Goal: Task Accomplishment & Management: Manage account settings

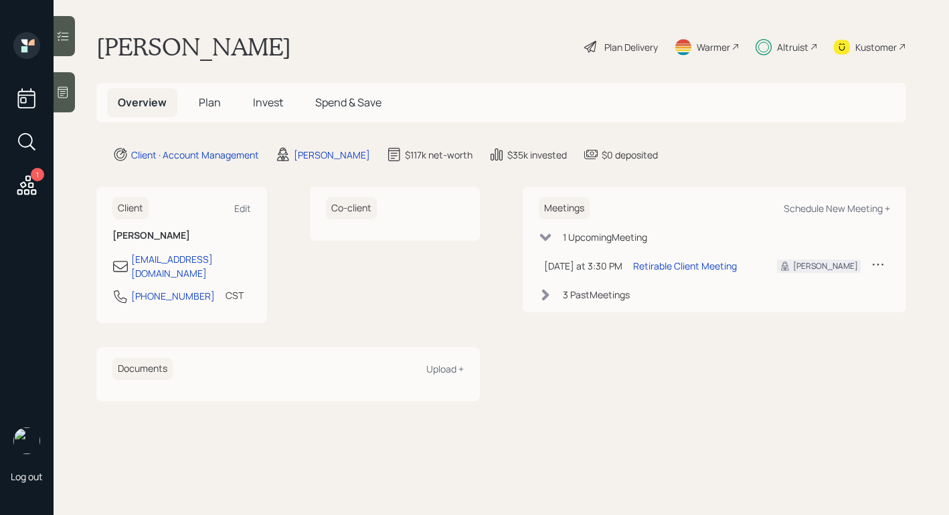
click at [789, 48] on div "Altruist" at bounding box center [792, 47] width 31 height 14
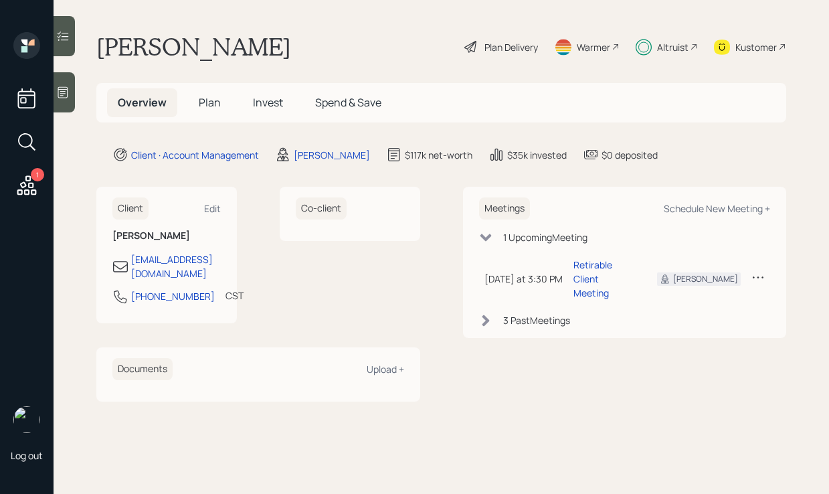
click at [485, 52] on div "Plan Delivery" at bounding box center [512, 47] width 54 height 14
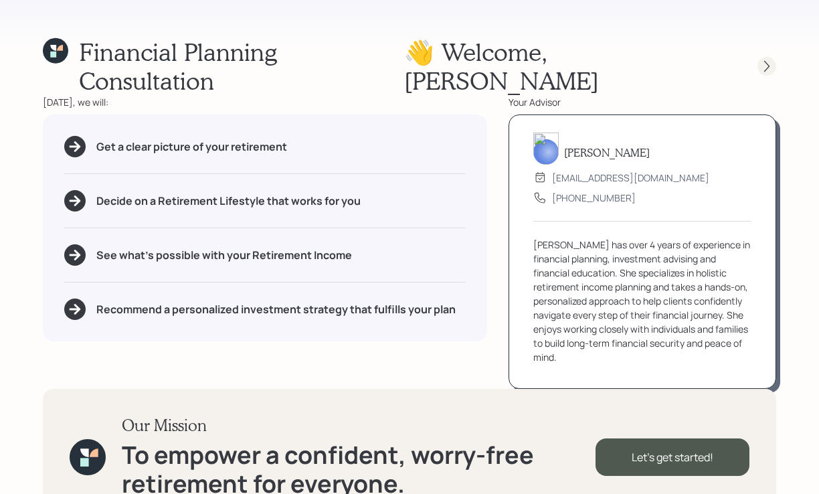
click at [762, 60] on icon at bounding box center [766, 66] width 13 height 13
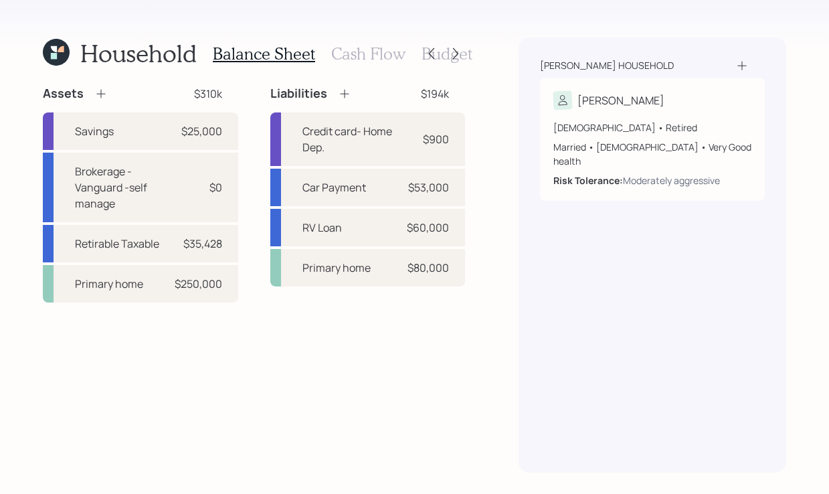
click at [60, 51] on icon at bounding box center [56, 52] width 27 height 27
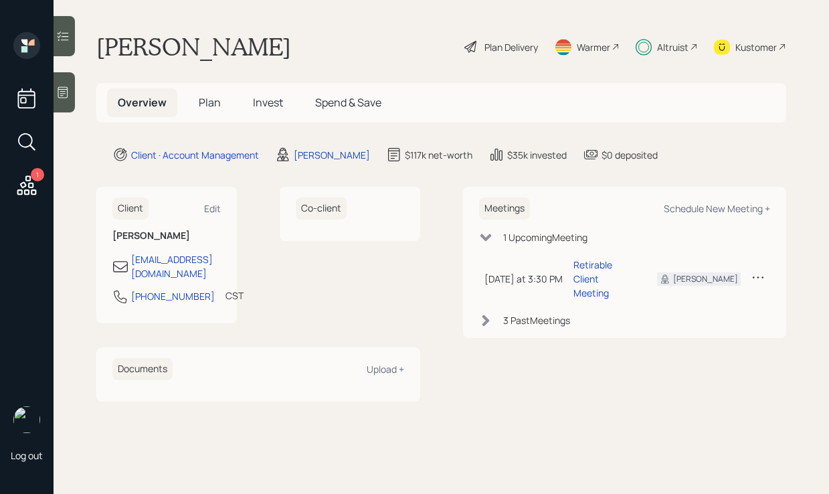
click at [494, 50] on div "Plan Delivery" at bounding box center [512, 47] width 54 height 14
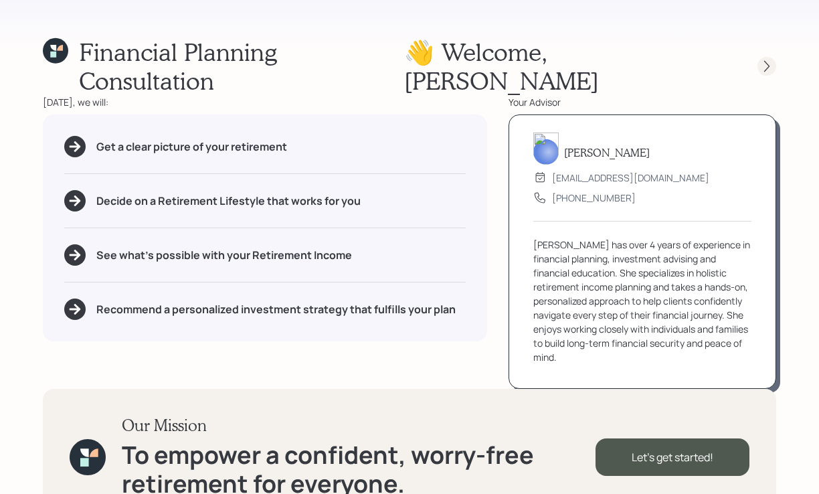
click at [767, 58] on div at bounding box center [767, 66] width 19 height 19
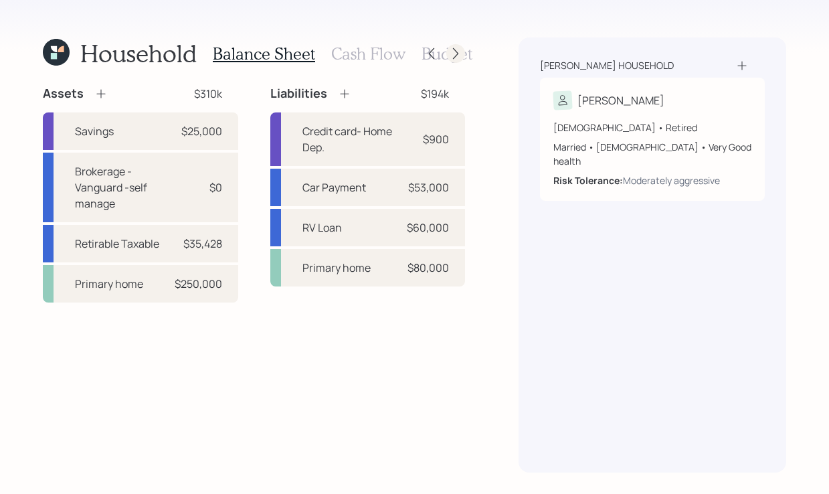
click at [456, 52] on icon at bounding box center [455, 53] width 5 height 11
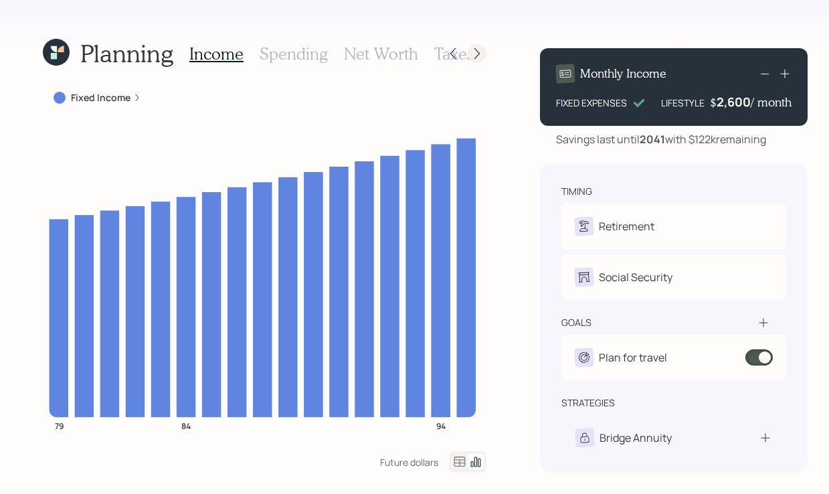
click at [473, 59] on icon at bounding box center [477, 53] width 13 height 13
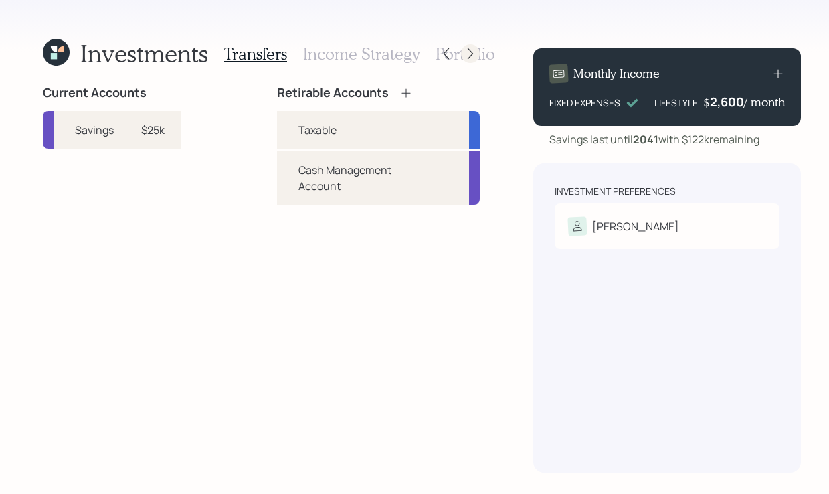
click at [466, 50] on icon at bounding box center [470, 53] width 13 height 13
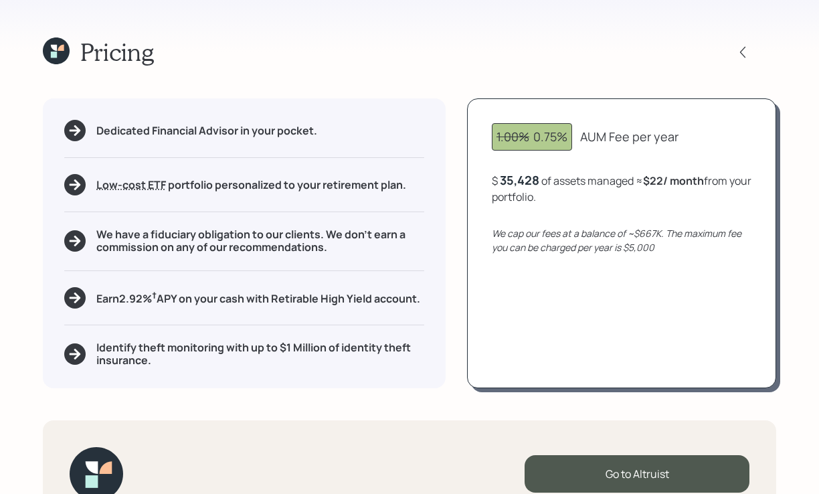
click at [48, 50] on icon at bounding box center [56, 50] width 27 height 27
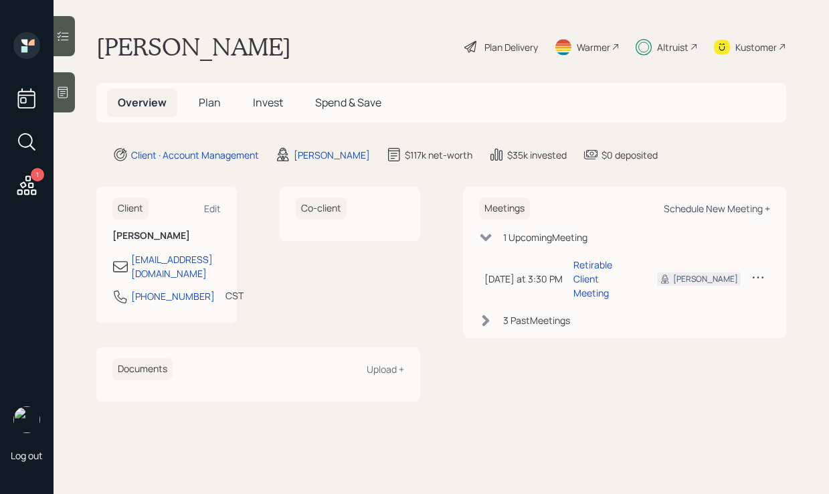
click at [703, 211] on div "Schedule New Meeting +" at bounding box center [717, 208] width 106 height 13
select select "b1d8ea90-abcc-42aa-86cc-4f33a132aacc"
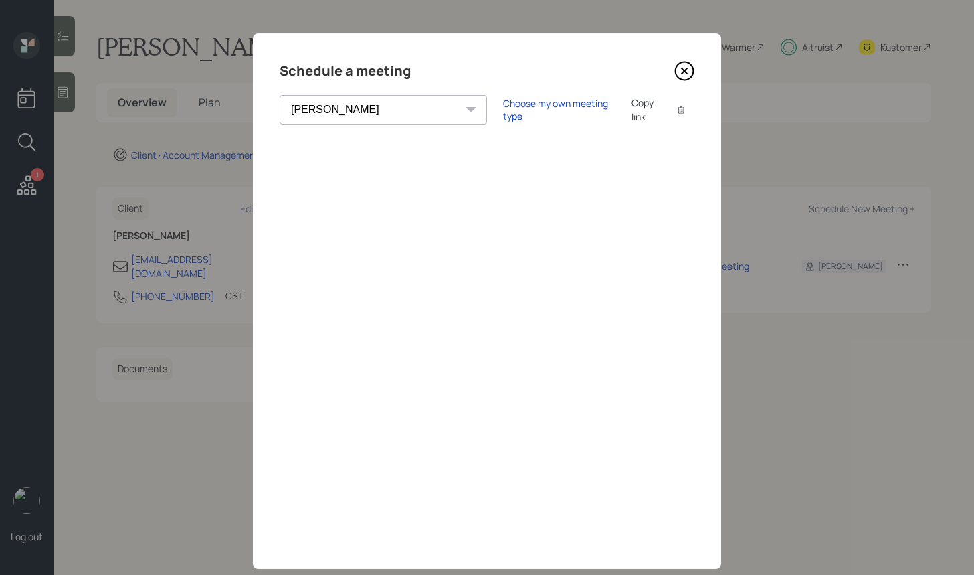
click at [503, 119] on div "Choose my own meeting type Copy link Copy text" at bounding box center [598, 110] width 191 height 28
click at [503, 113] on div "Choose my own meeting type" at bounding box center [559, 109] width 112 height 25
click at [535, 113] on div "Use meeting type for lifecycle stage" at bounding box center [604, 110] width 154 height 13
click at [503, 110] on div "Choose my own meeting type" at bounding box center [559, 109] width 112 height 25
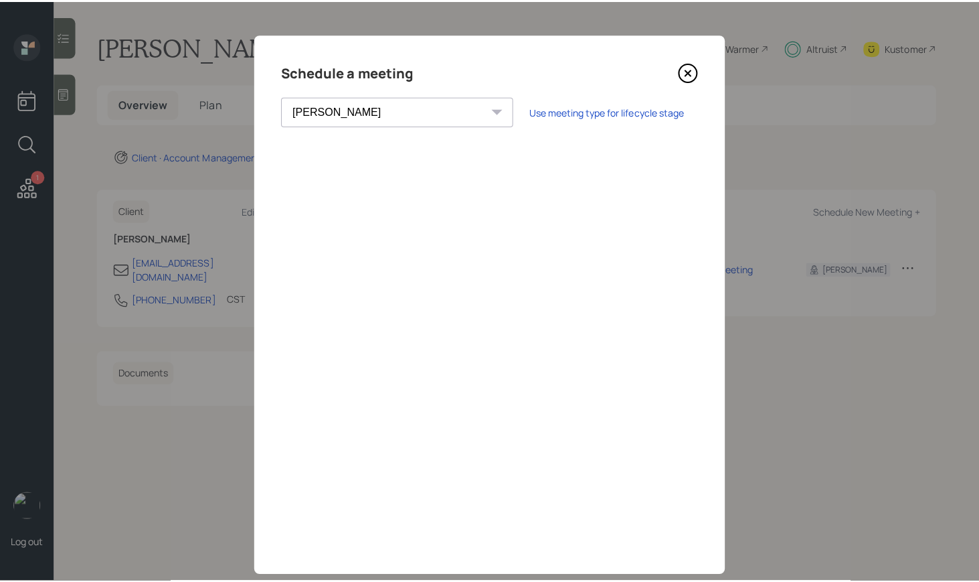
scroll to position [27, 0]
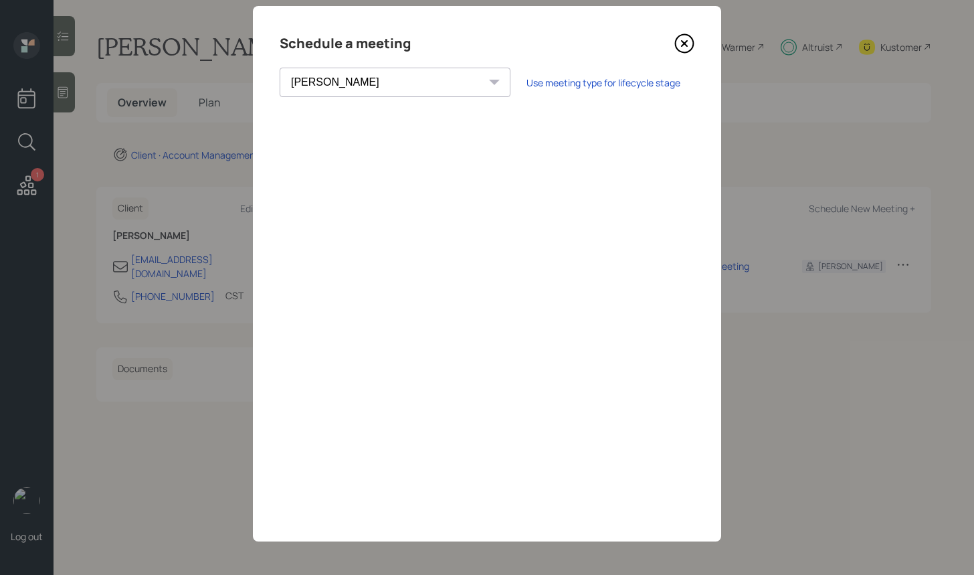
click at [679, 48] on icon at bounding box center [685, 43] width 20 height 20
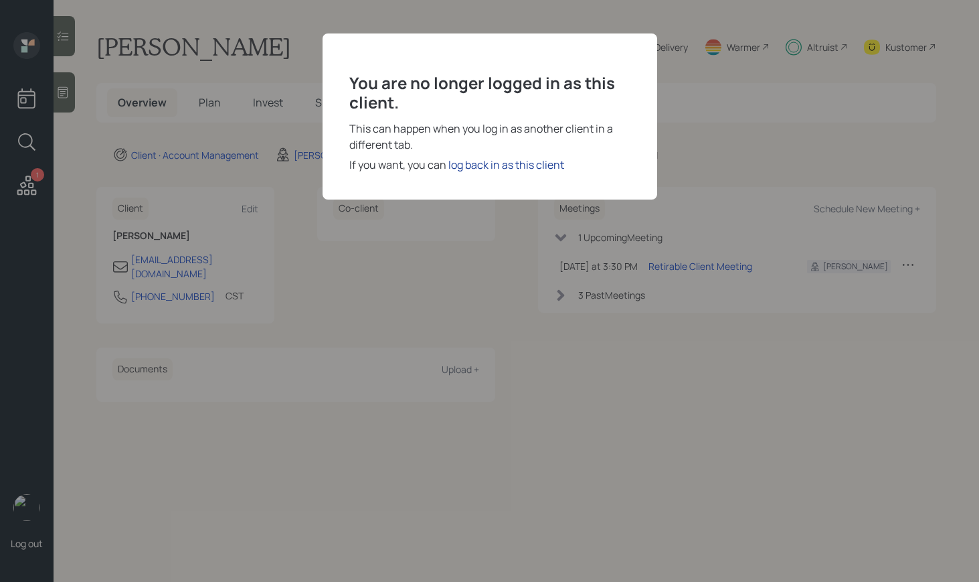
click at [520, 159] on div "log back in as this client" at bounding box center [506, 165] width 116 height 16
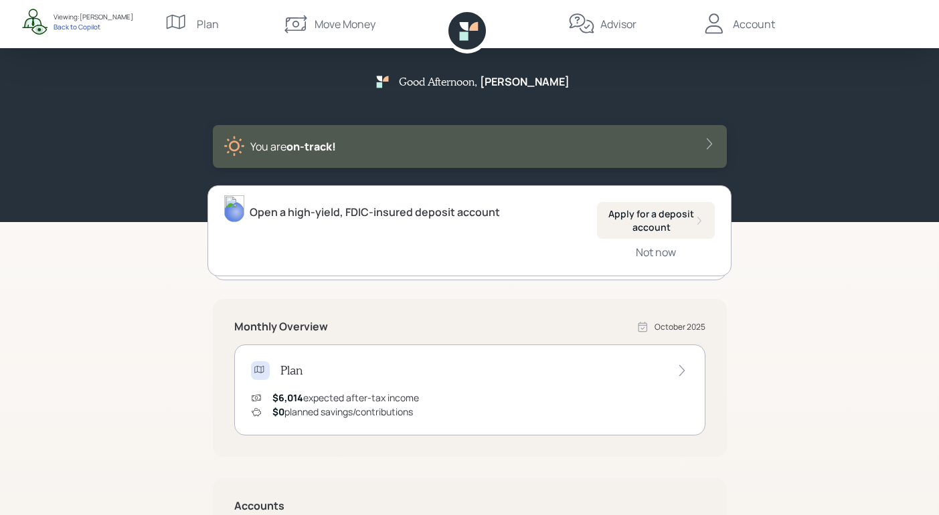
click at [841, 292] on div "Good Afternoon , [PERSON_NAME] You are on‑track! Open a high-yield, FDIC-insure…" at bounding box center [469, 415] width 939 height 830
click at [208, 10] on div "Plan" at bounding box center [192, 24] width 54 height 48
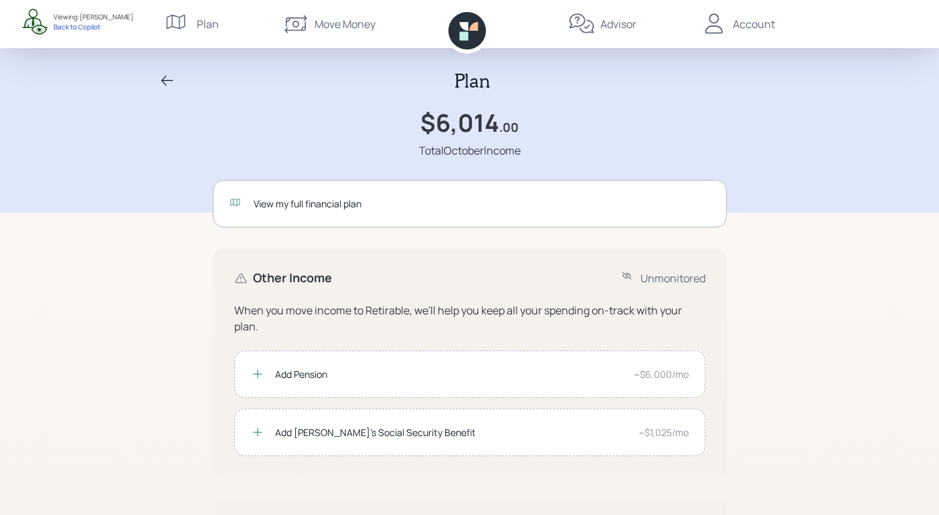
click at [221, 26] on nav "Plan Move Money Advisor Account" at bounding box center [470, 24] width 643 height 48
click at [204, 25] on div "Plan" at bounding box center [208, 24] width 22 height 16
click at [163, 80] on icon at bounding box center [167, 81] width 12 height 10
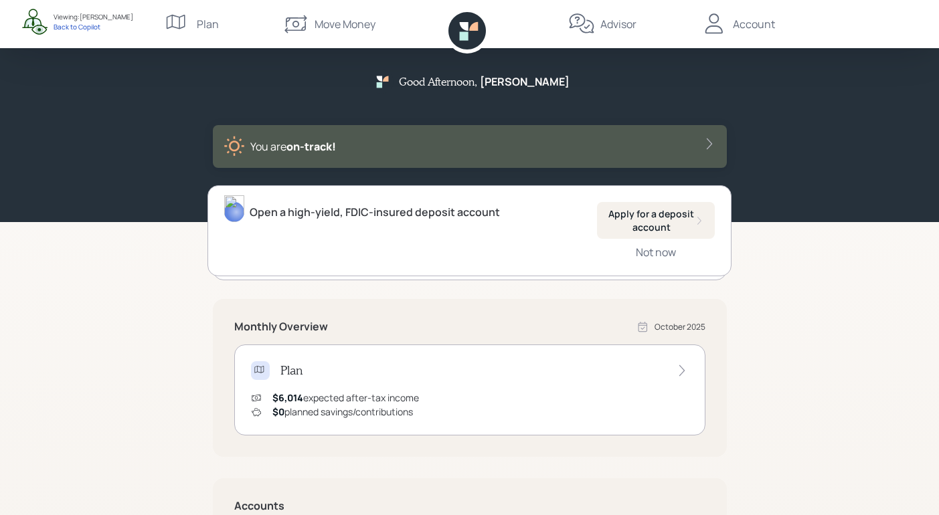
click at [833, 262] on div "Good Afternoon , [PERSON_NAME] You are on‑track! Open a high-yield, FDIC-insure…" at bounding box center [469, 415] width 939 height 830
click at [851, 410] on div "Good Afternoon , [PERSON_NAME] You are on‑track! Open a high-yield, FDIC-insure…" at bounding box center [469, 415] width 939 height 830
click at [832, 237] on div "Good Afternoon , [PERSON_NAME] You are on‑track! Open a high-yield, FDIC-insure…" at bounding box center [469, 415] width 939 height 830
click at [813, 274] on div "Good Afternoon , [PERSON_NAME] You are on‑track! Open a high-yield, FDIC-insure…" at bounding box center [469, 415] width 939 height 830
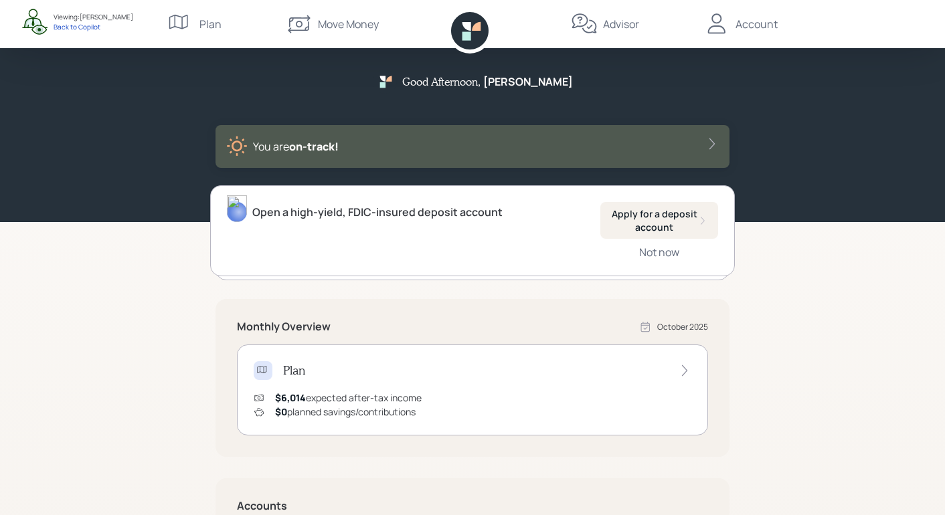
click at [759, 275] on div "Good Afternoon , [PERSON_NAME] You are on‑track! Open a high-yield, FDIC-insure…" at bounding box center [472, 415] width 945 height 830
click at [795, 325] on div "Good Afternoon , [PERSON_NAME] You are on‑track! Open a high-yield, FDIC-insure…" at bounding box center [472, 415] width 945 height 830
click at [205, 26] on div "Plan" at bounding box center [210, 24] width 22 height 16
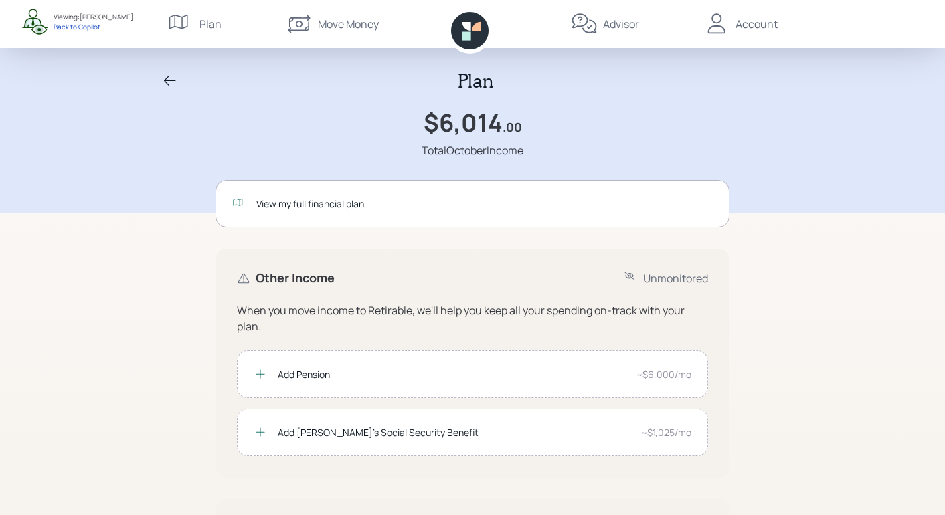
click at [165, 77] on icon at bounding box center [170, 81] width 16 height 16
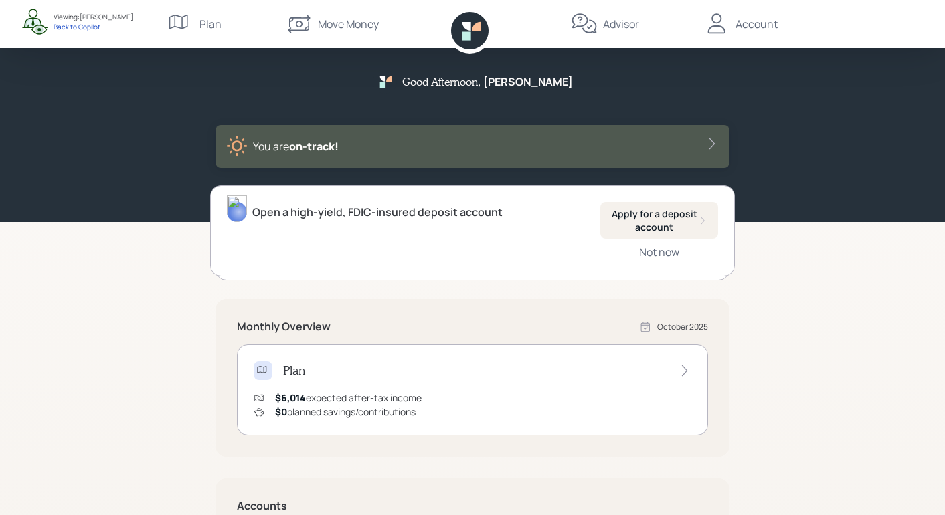
click at [353, 30] on div "Move Money" at bounding box center [348, 24] width 61 height 16
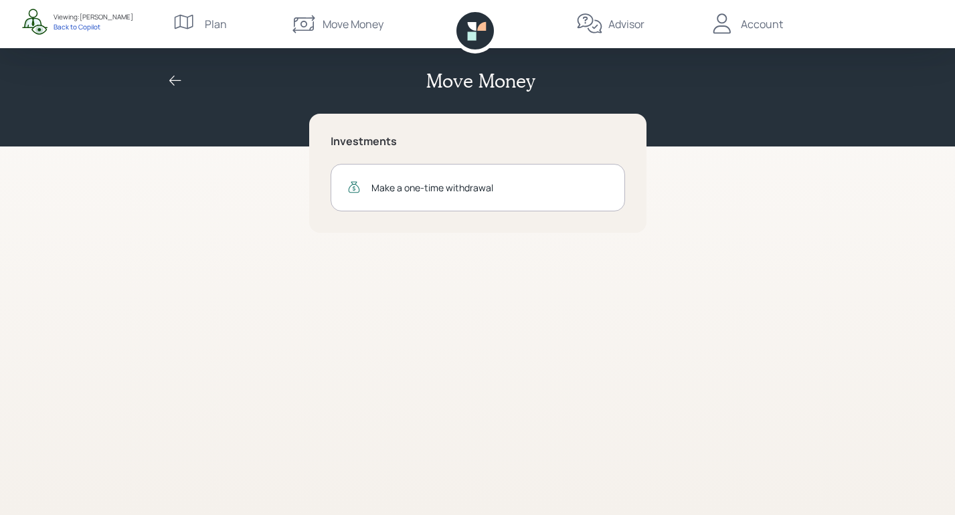
click at [182, 88] on icon at bounding box center [175, 81] width 16 height 16
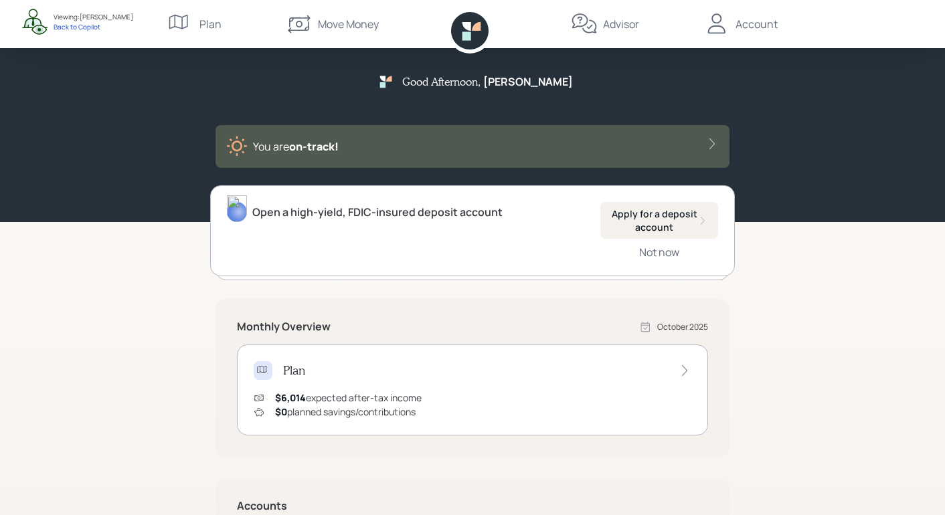
click at [614, 23] on div "Advisor" at bounding box center [621, 24] width 36 height 16
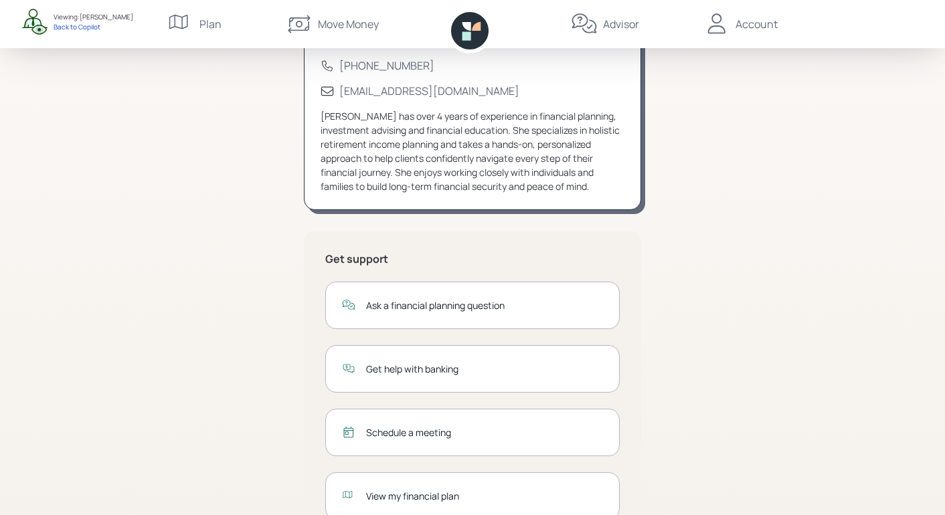
scroll to position [167, 0]
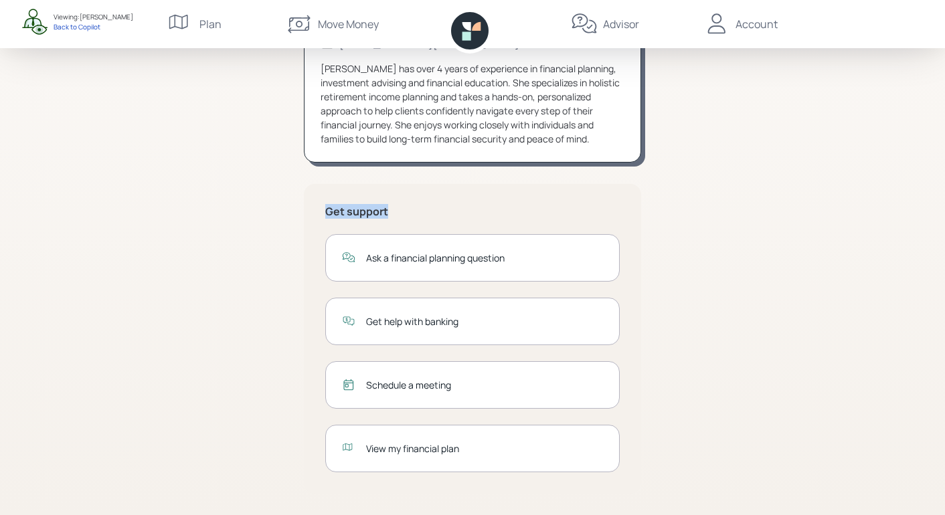
drag, startPoint x: 327, startPoint y: 211, endPoint x: 395, endPoint y: 207, distance: 68.4
click at [394, 207] on h5 "Get support" at bounding box center [472, 211] width 294 height 13
click at [699, 187] on div "[PERSON_NAME] [PHONE_NUMBER] [EMAIL_ADDRESS][DOMAIN_NAME] [PERSON_NAME] has ove…" at bounding box center [473, 231] width 514 height 568
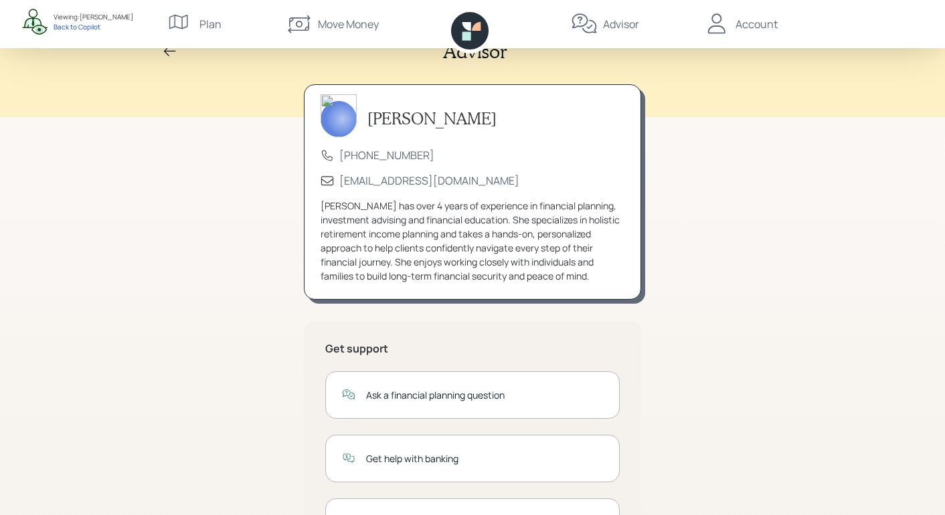
scroll to position [0, 0]
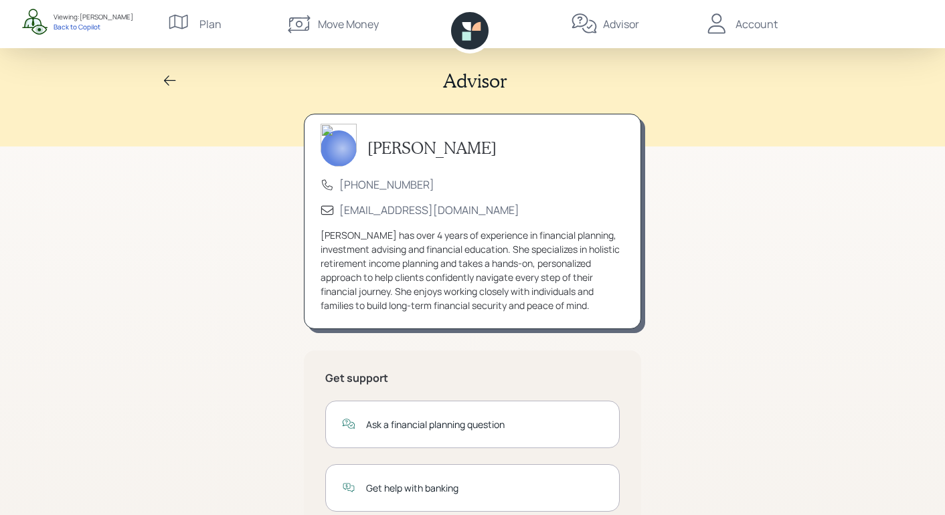
click at [720, 25] on icon at bounding box center [716, 24] width 27 height 27
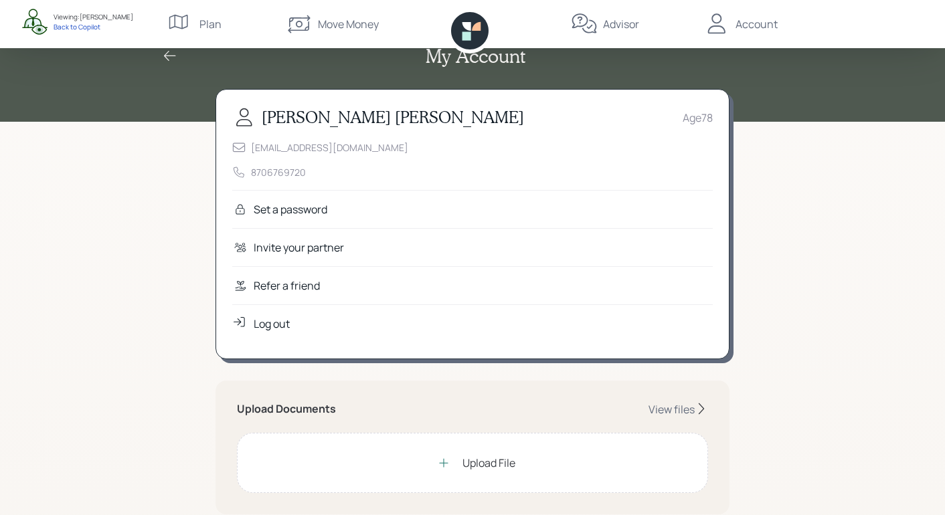
scroll to position [19, 0]
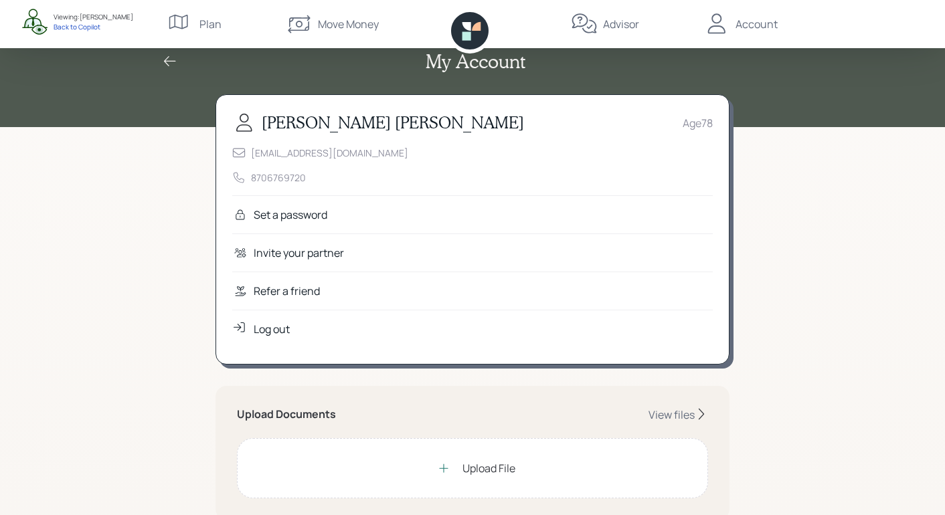
click at [172, 55] on icon at bounding box center [170, 62] width 16 height 16
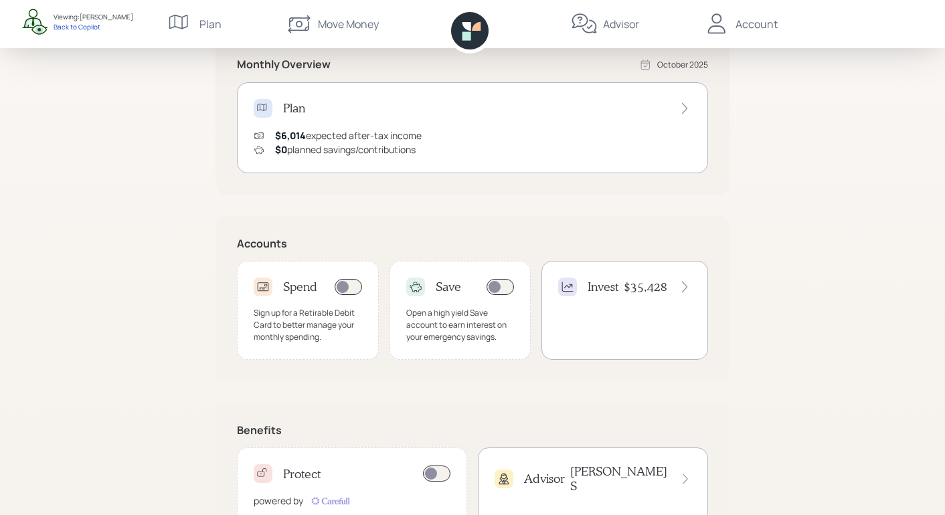
scroll to position [275, 0]
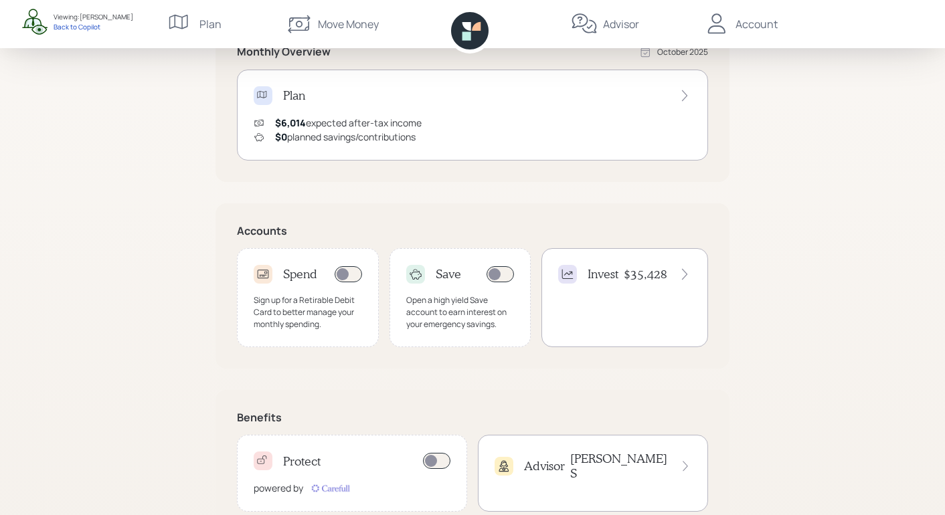
click at [680, 276] on icon at bounding box center [684, 274] width 13 height 13
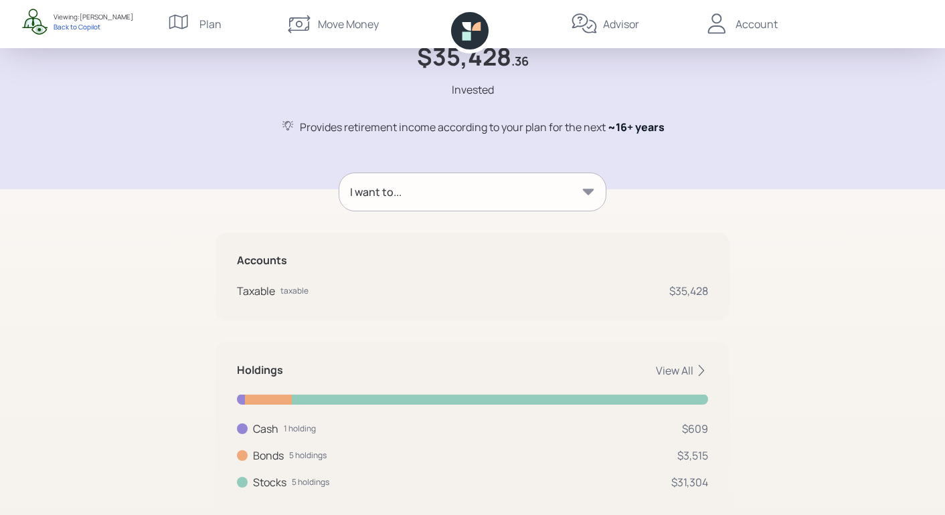
scroll to position [106, 0]
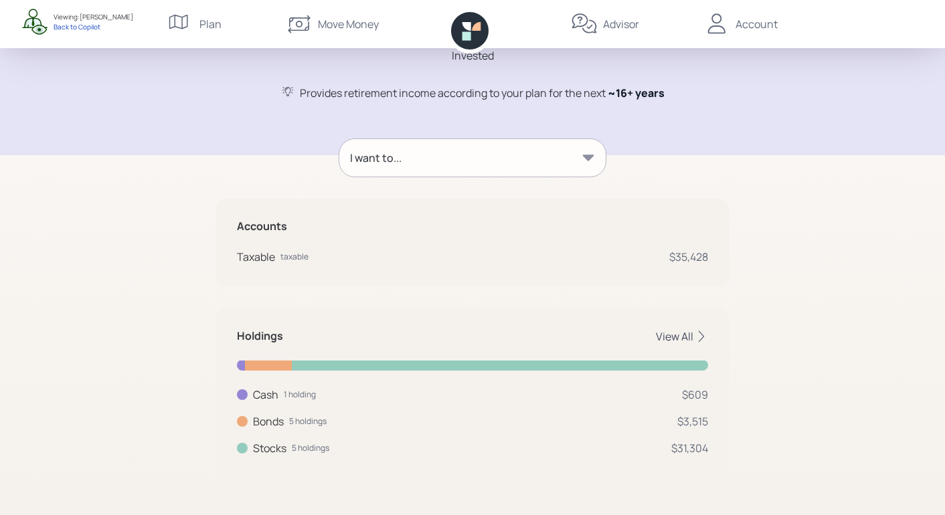
click at [703, 335] on icon at bounding box center [701, 336] width 13 height 13
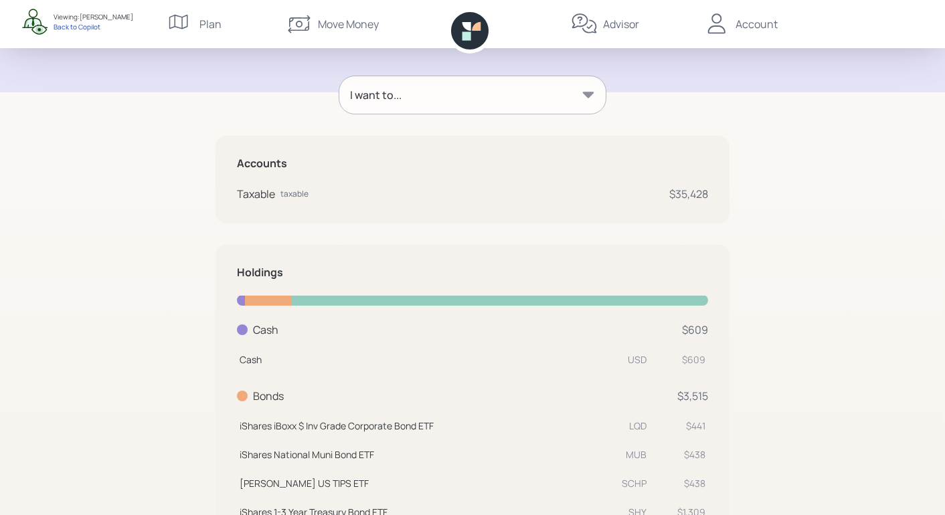
scroll to position [0, 0]
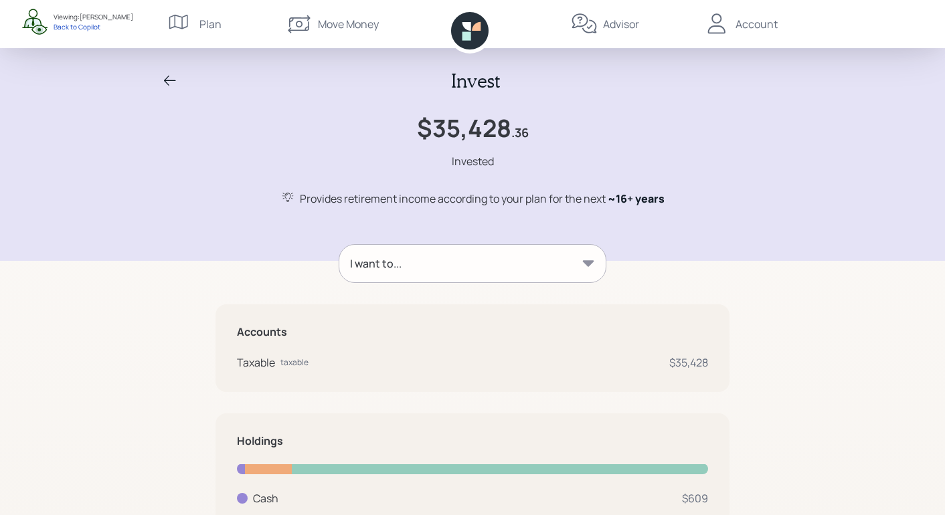
click at [500, 276] on div "I want to..." at bounding box center [472, 263] width 266 height 37
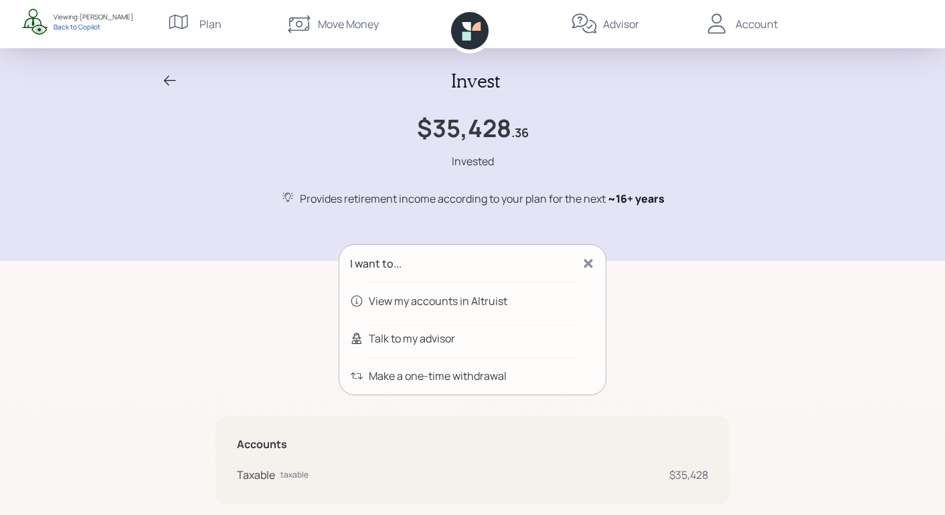
click at [509, 257] on div "I want to..." at bounding box center [472, 263] width 266 height 37
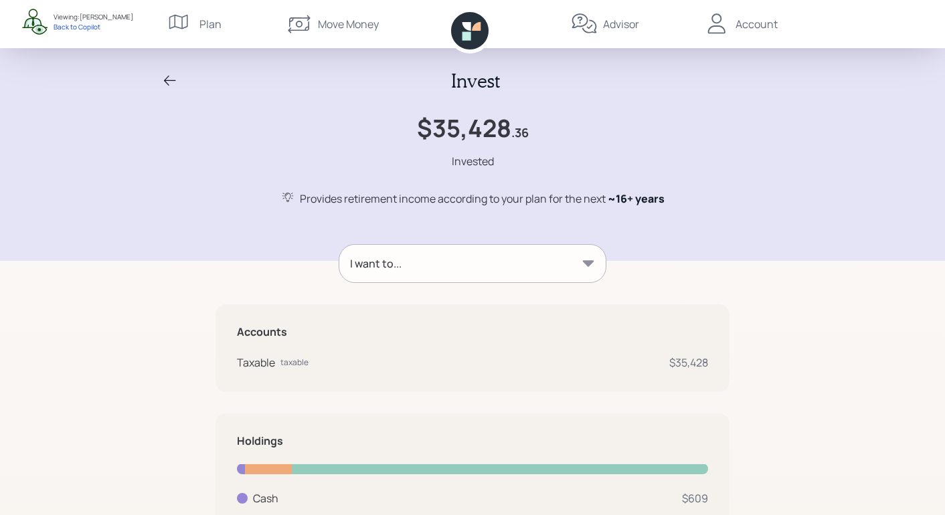
click at [368, 261] on div "I want to..." at bounding box center [376, 264] width 52 height 16
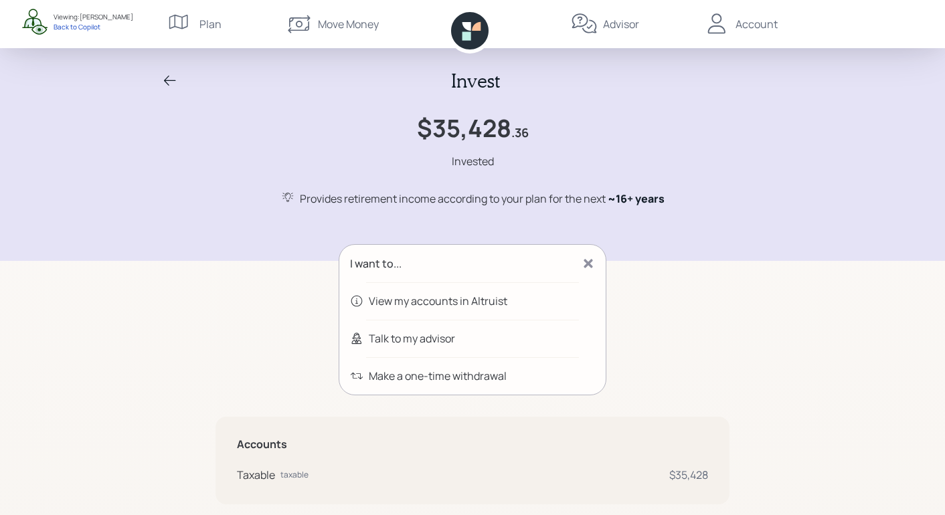
click at [165, 84] on icon at bounding box center [170, 81] width 16 height 16
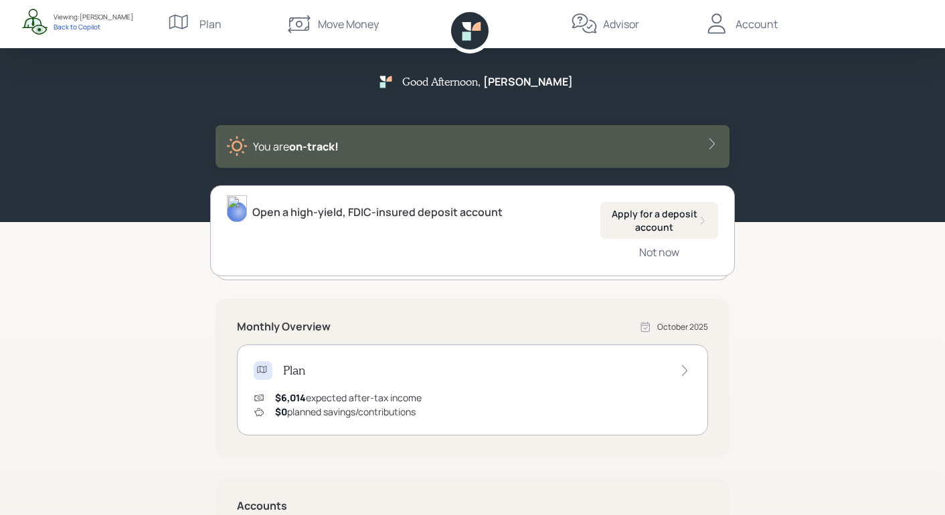
click at [607, 30] on div "Advisor" at bounding box center [621, 24] width 36 height 16
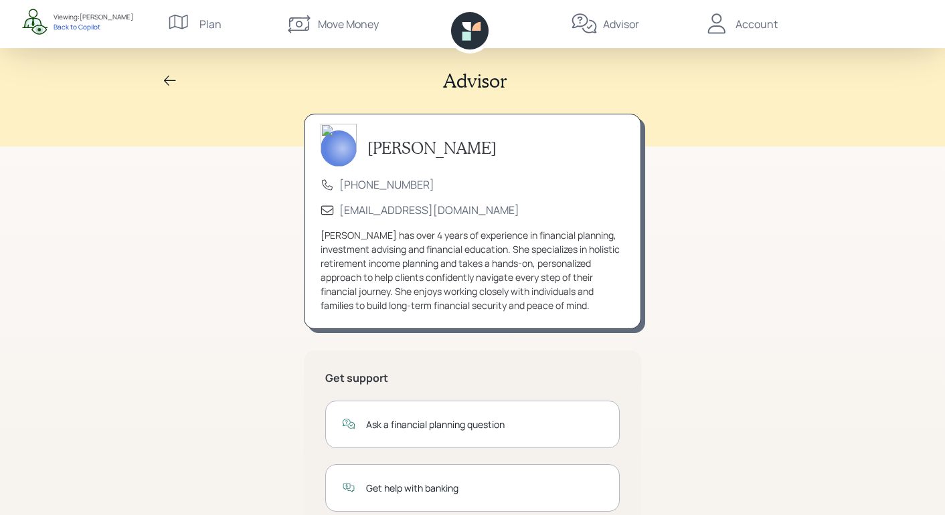
click at [173, 85] on icon at bounding box center [170, 81] width 16 height 16
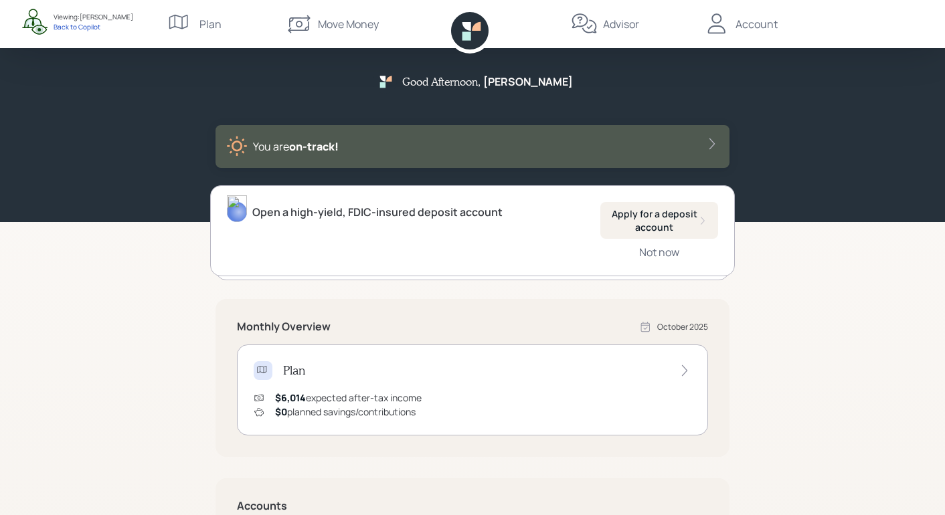
click at [599, 24] on div "Advisor" at bounding box center [605, 24] width 68 height 48
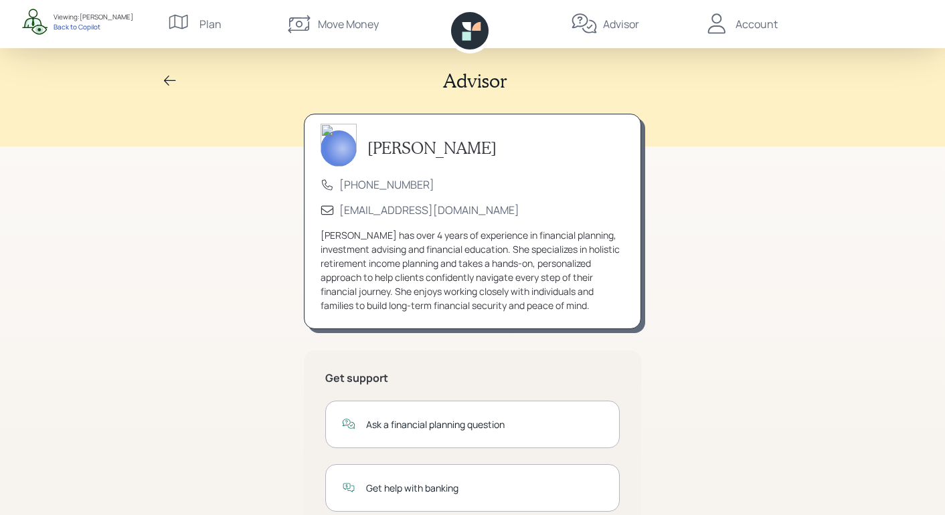
click at [165, 76] on icon at bounding box center [170, 81] width 16 height 16
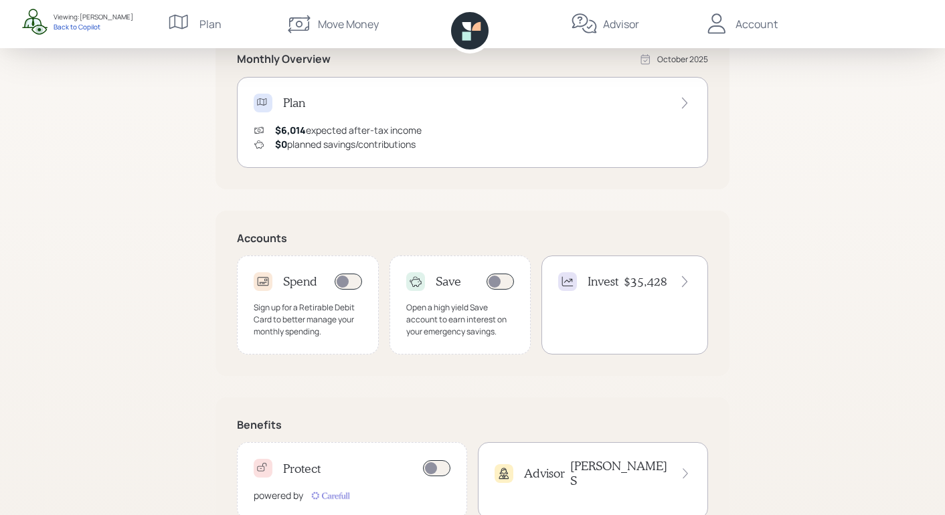
scroll to position [315, 0]
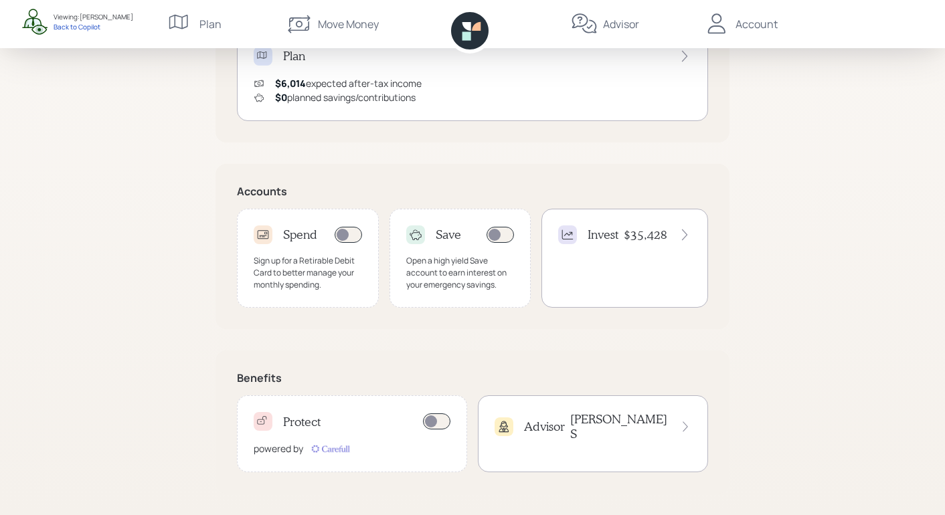
click at [663, 236] on h4 "$35,428" at bounding box center [646, 235] width 44 height 15
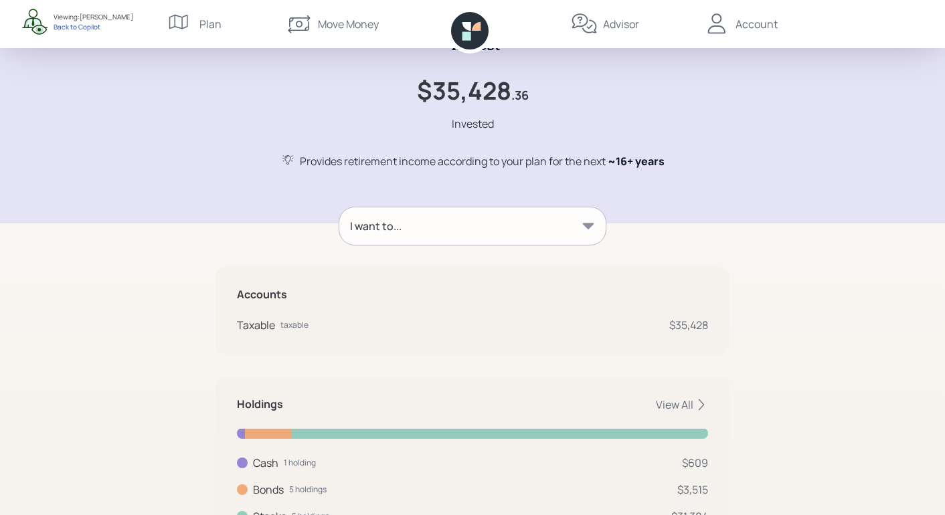
scroll to position [106, 0]
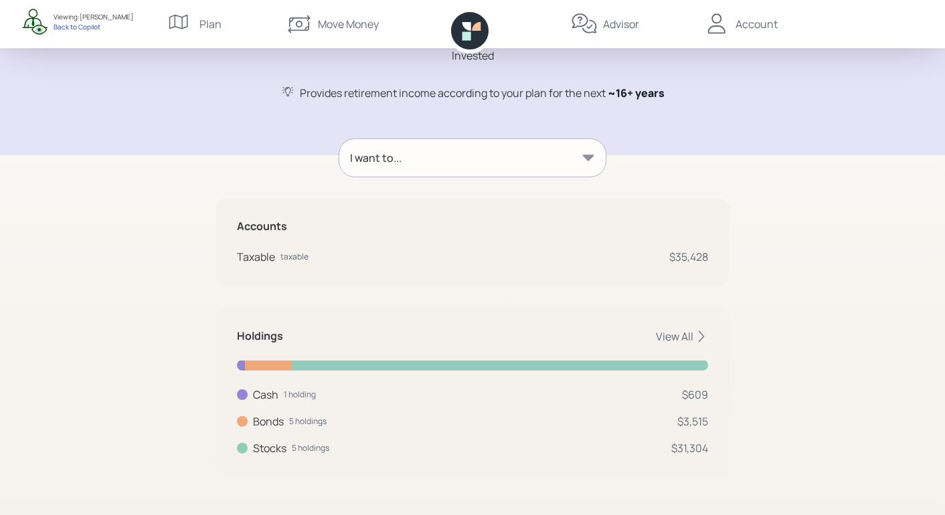
click at [379, 163] on div "I want to..." at bounding box center [376, 158] width 52 height 16
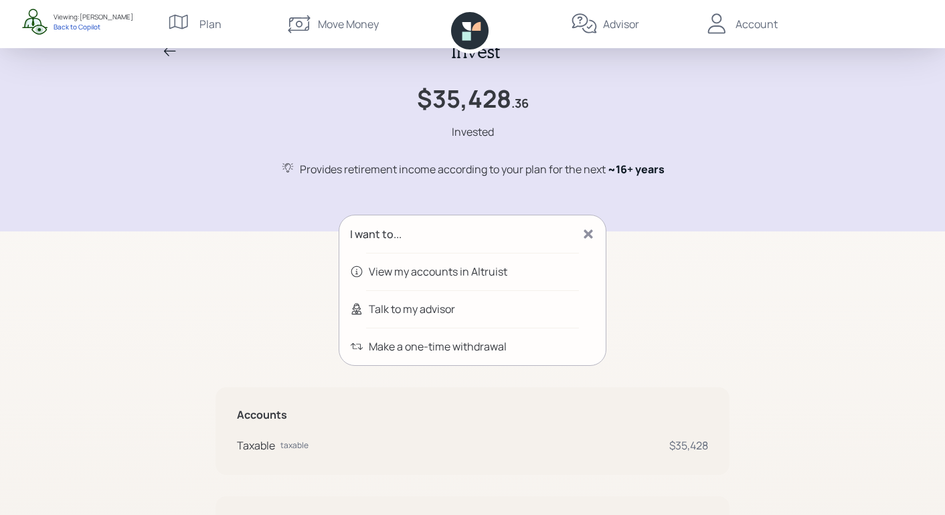
scroll to position [0, 0]
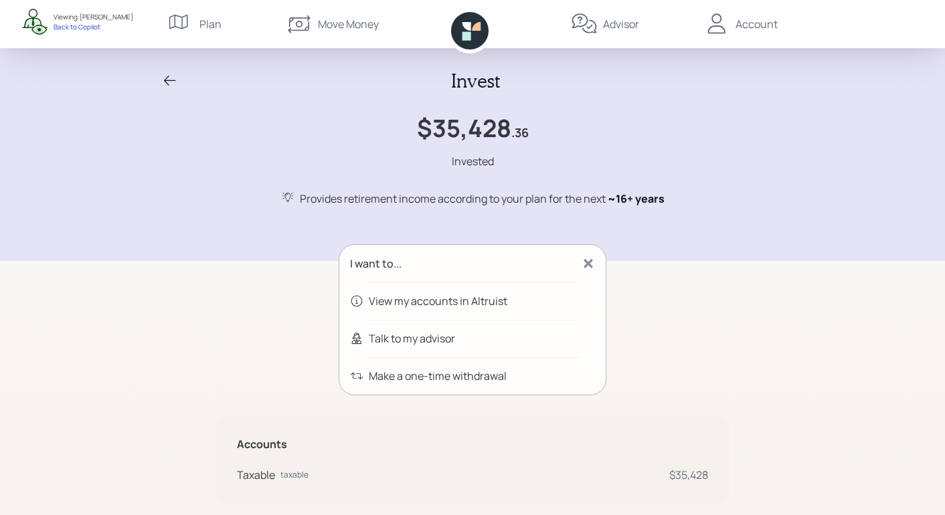
click at [172, 76] on icon at bounding box center [170, 81] width 16 height 16
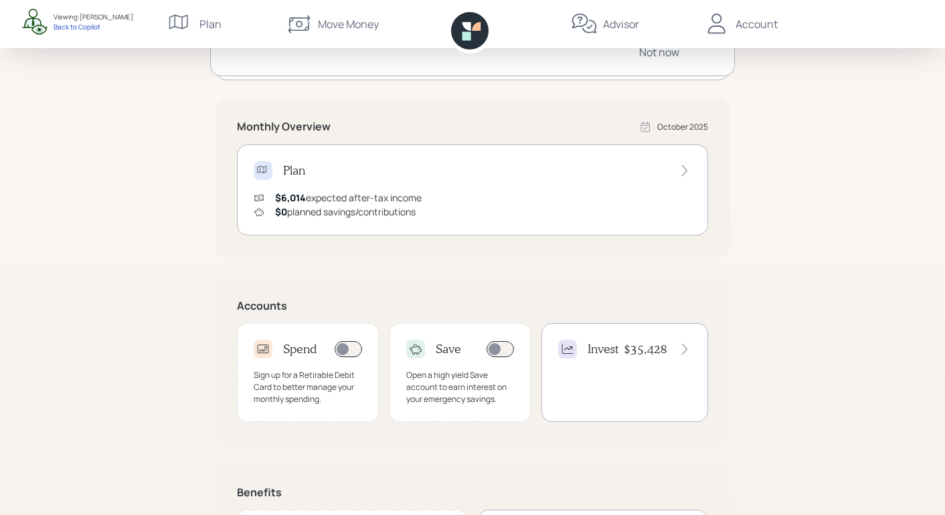
scroll to position [315, 0]
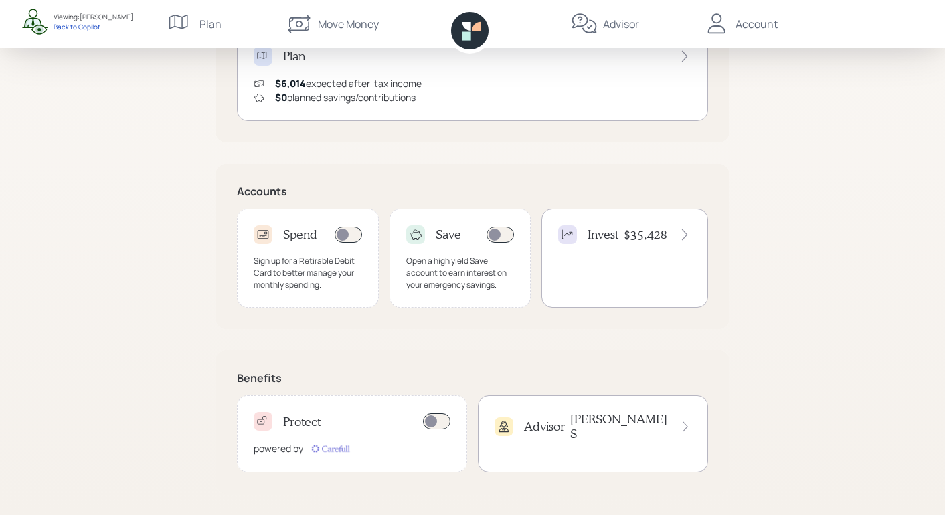
click at [652, 242] on div "Invest $35,428" at bounding box center [624, 235] width 133 height 19
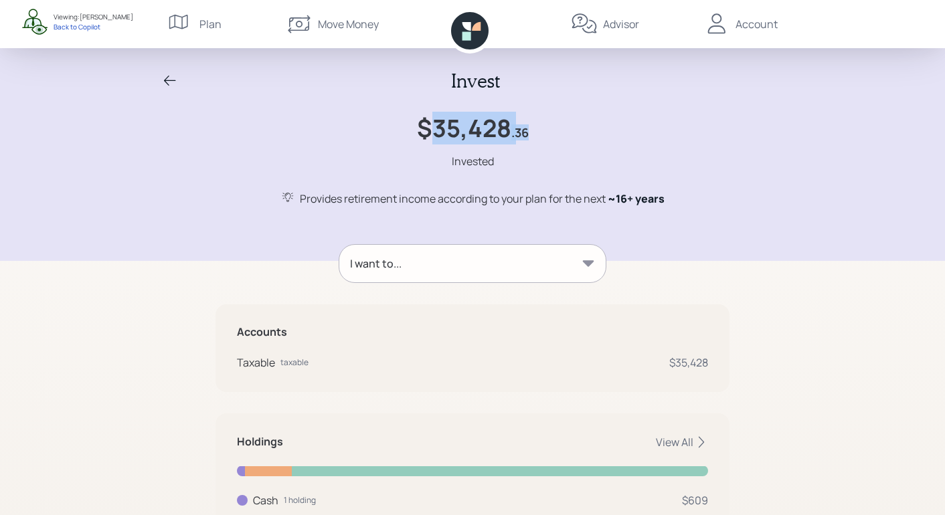
drag, startPoint x: 433, startPoint y: 135, endPoint x: 531, endPoint y: 140, distance: 98.5
click at [531, 140] on div "$35,428 .36 Invested" at bounding box center [472, 142] width 643 height 56
click at [684, 157] on div "$35,428 .36 Invested" at bounding box center [472, 142] width 643 height 56
